Goal: Information Seeking & Learning: Learn about a topic

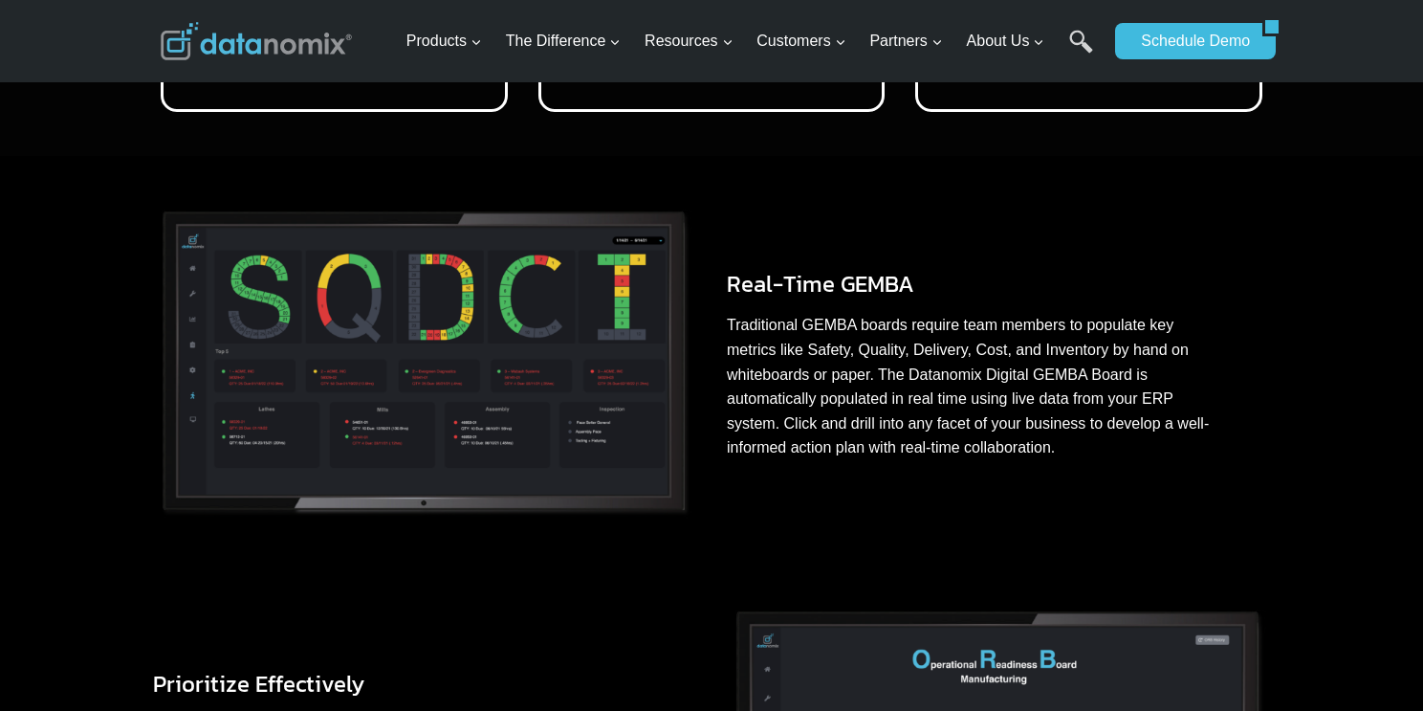
scroll to position [858, 0]
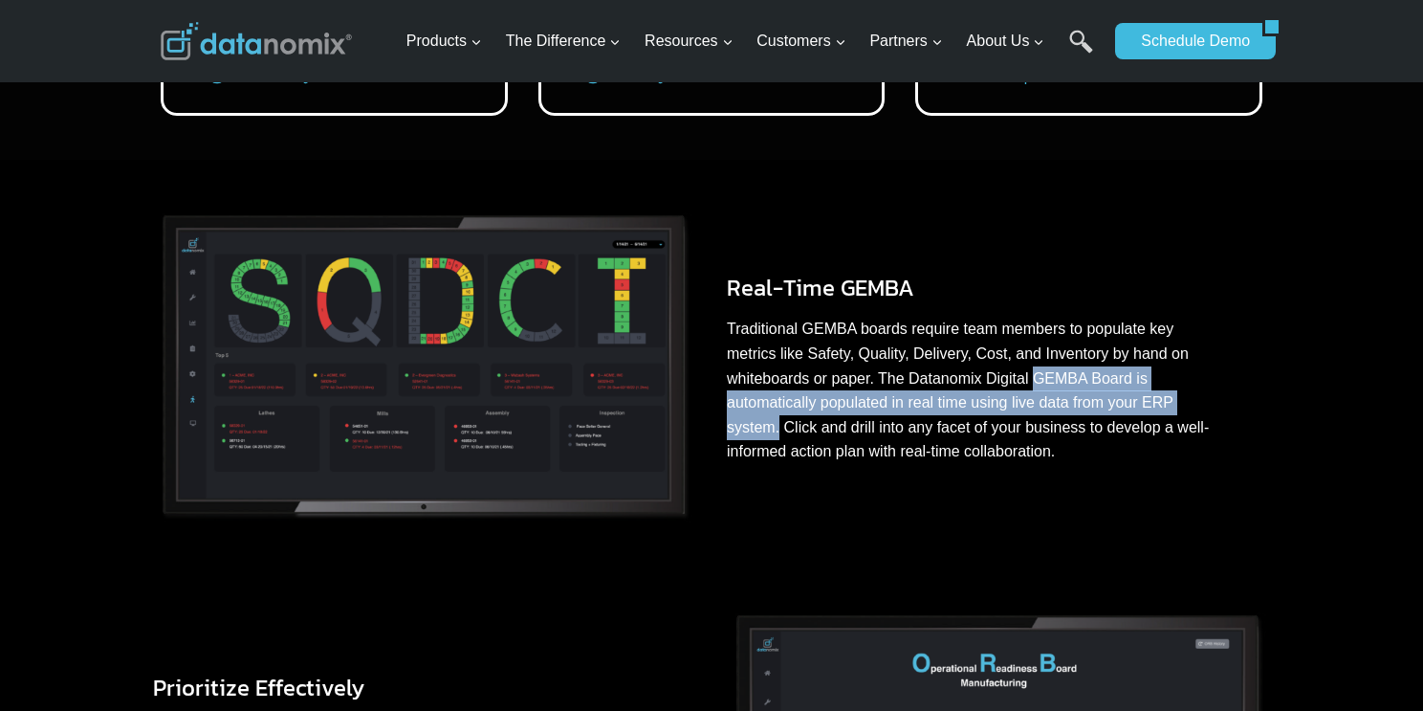
drag, startPoint x: 1029, startPoint y: 374, endPoint x: 779, endPoint y: 429, distance: 255.7
click at [779, 429] on p "Traditional GEMBA boards require team members to populate key metrics like Safe…" at bounding box center [975, 390] width 497 height 147
copy p "GEMBA Board is automatically populated in real time using live data from your E…"
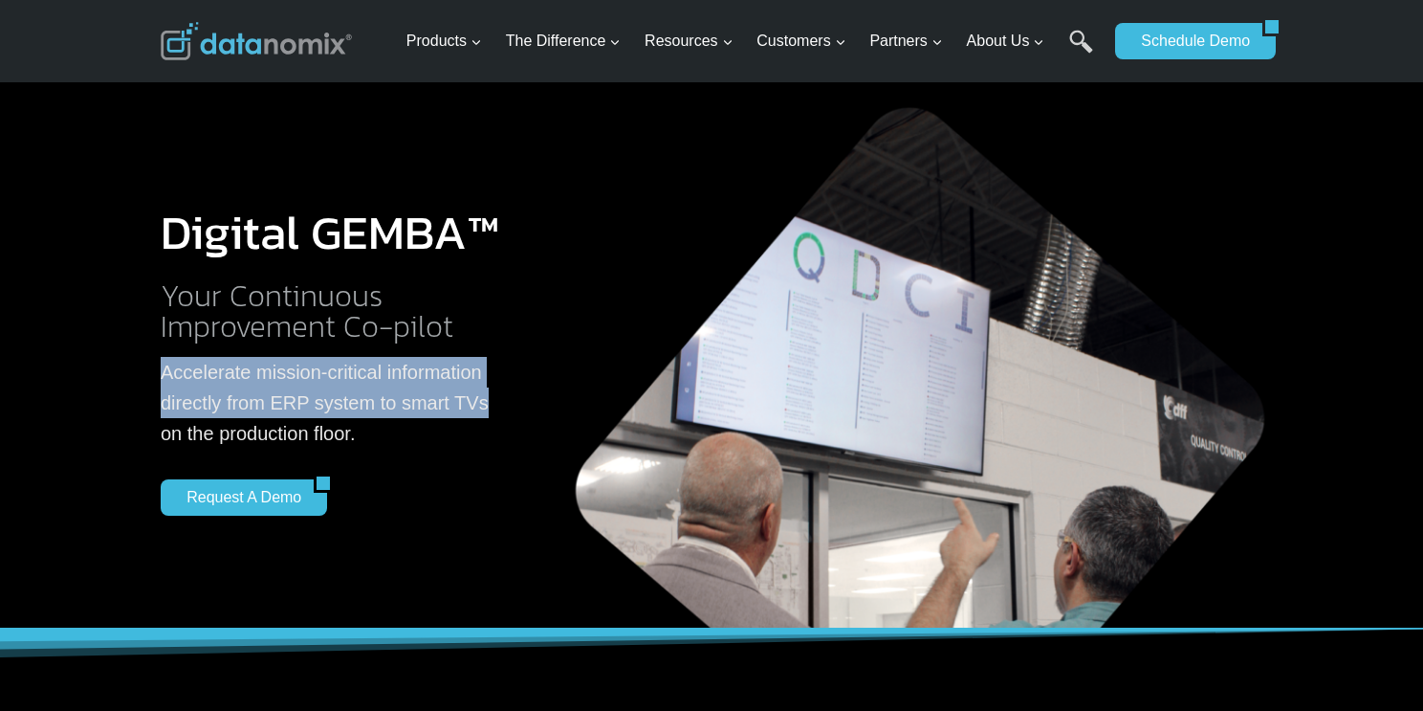
drag, startPoint x: 161, startPoint y: 368, endPoint x: 490, endPoint y: 402, distance: 330.7
click at [490, 402] on p "Accelerate mission-critical information directly from ERP system to smart TVs o…" at bounding box center [331, 403] width 341 height 92
copy p "Accelerate mission-critical information directly from ERP system to smart TVs"
click at [445, 530] on div "Digital GEMBA™ Your Continuous Improvement Co-pilot Accelerate mission-critical…" at bounding box center [331, 362] width 341 height 533
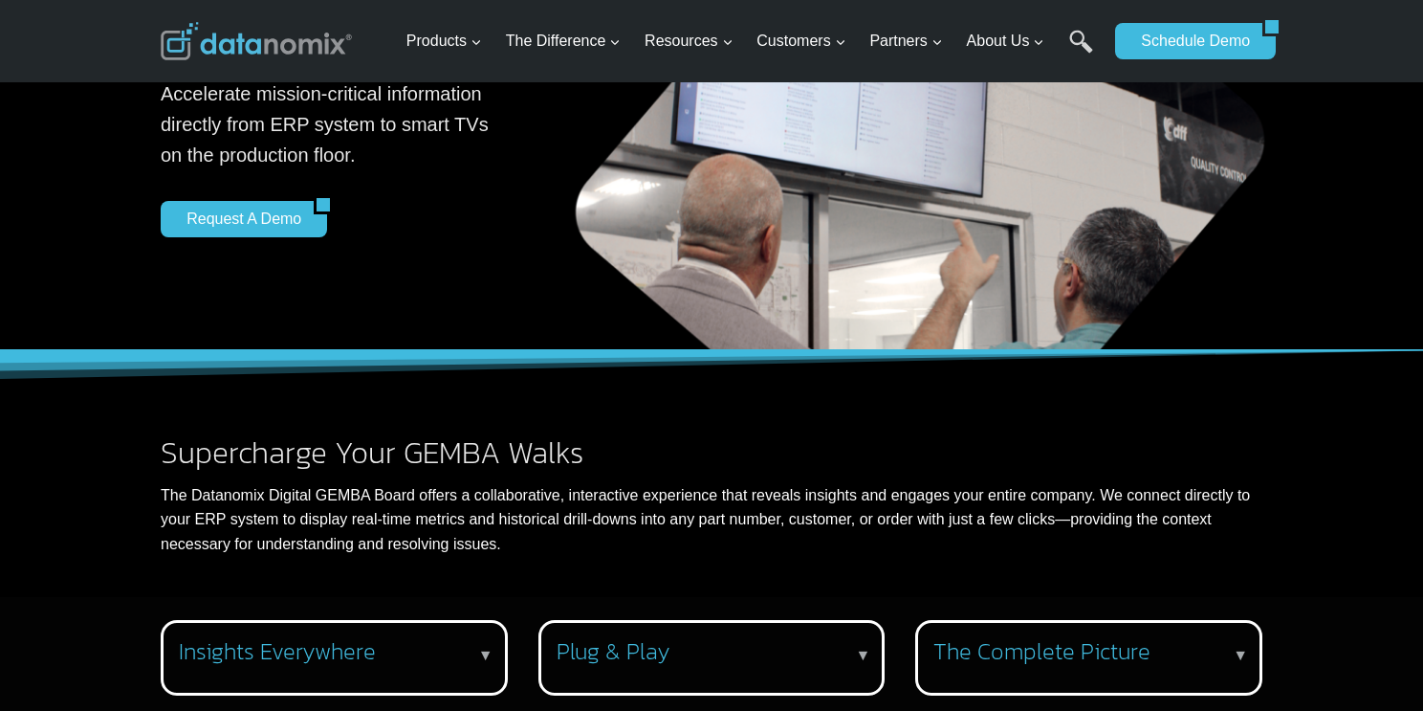
scroll to position [279, 0]
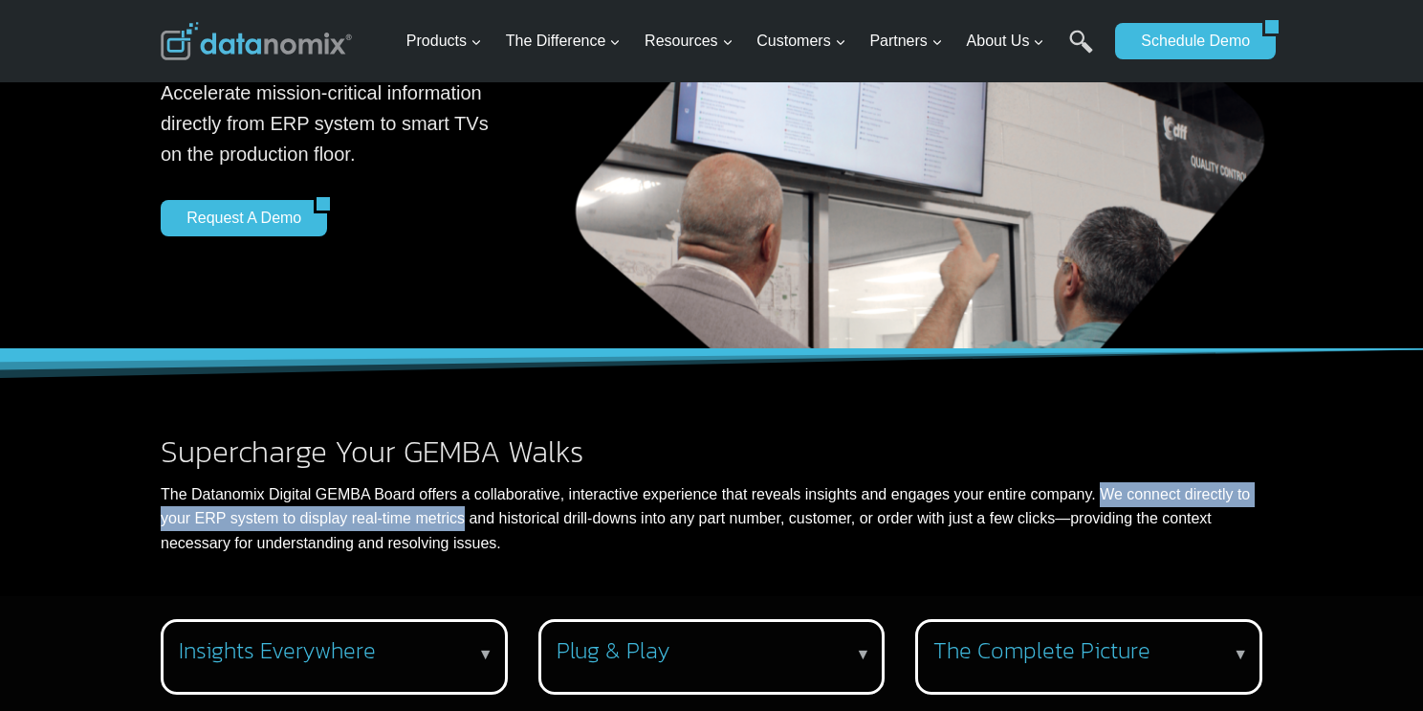
drag, startPoint x: 1095, startPoint y: 490, endPoint x: 462, endPoint y: 521, distance: 633.8
click at [462, 521] on p "The Datanomix Digital GEMBA Board offers a collaborative, interactive experienc…" at bounding box center [712, 519] width 1102 height 74
copy p "We connect directly to your ERP system to display real-time metrics"
